Goal: Information Seeking & Learning: Understand process/instructions

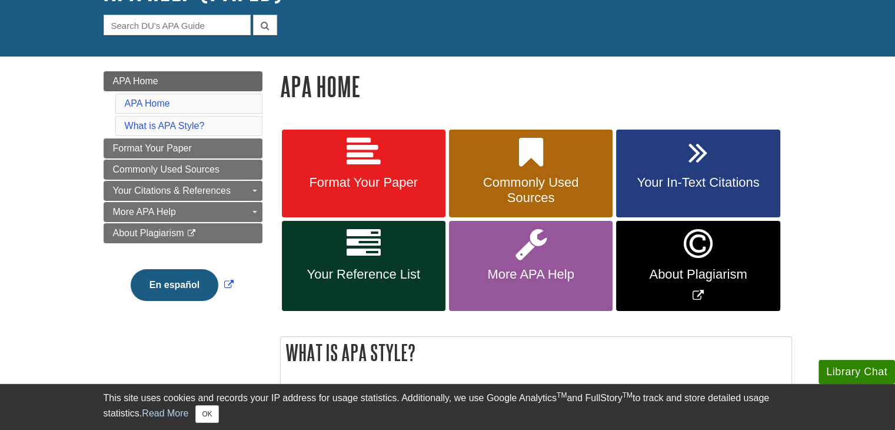
scroll to position [118, 0]
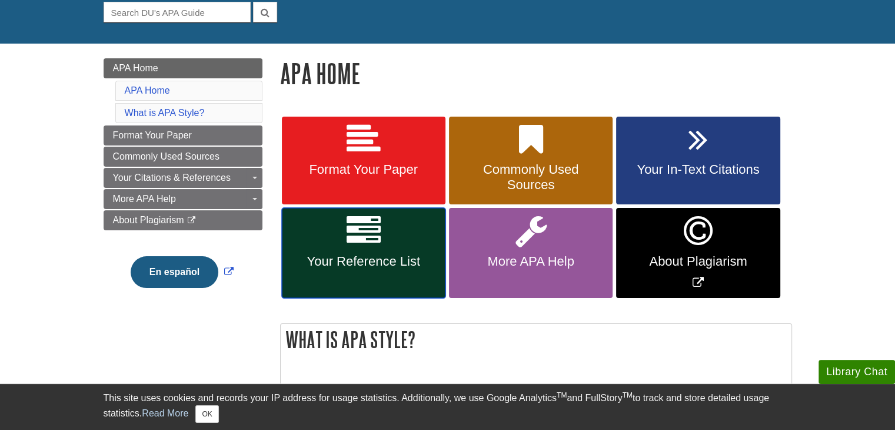
click at [308, 262] on span "Your Reference List" at bounding box center [364, 261] width 146 height 15
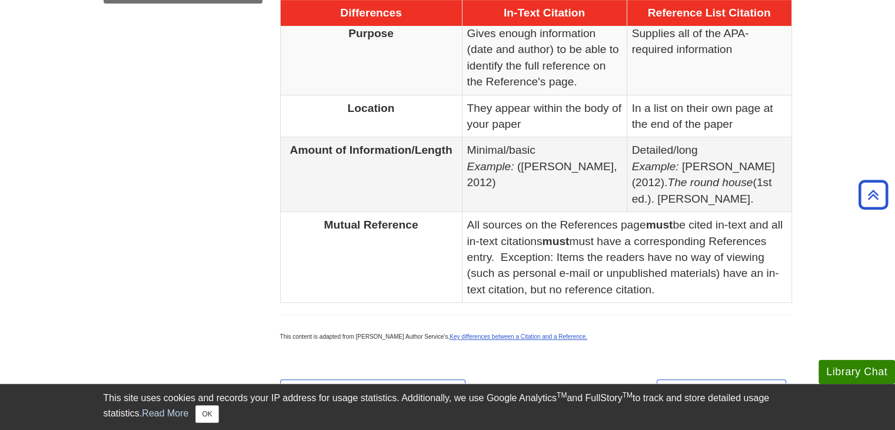
scroll to position [589, 0]
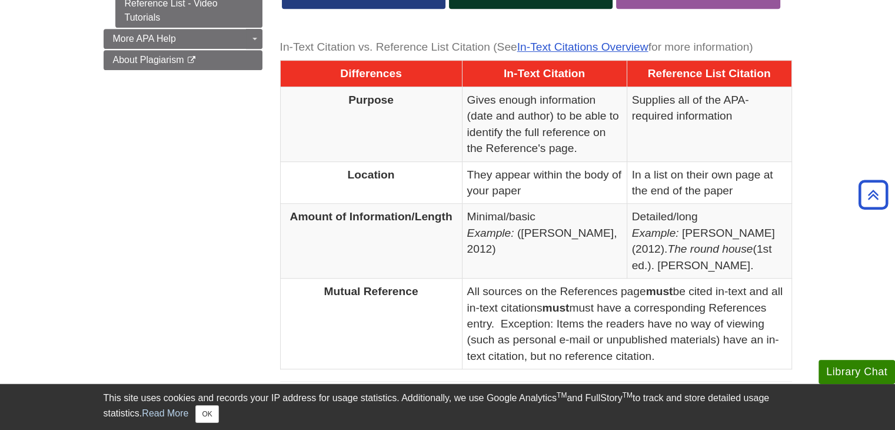
click at [592, 36] on caption "In-Text Citation vs. Reference List Citation (See In-Text Citations Overview fo…" at bounding box center [536, 47] width 512 height 26
click at [599, 42] on link "In-Text Citations Overview" at bounding box center [582, 47] width 131 height 12
